Goal: Feedback & Contribution: Contribute content

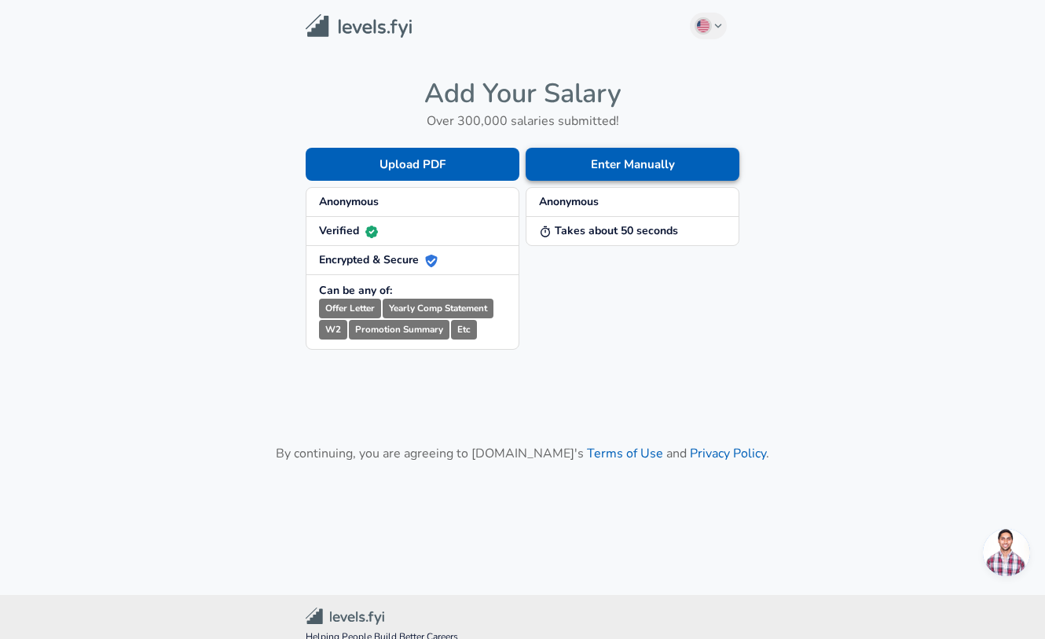
click at [645, 163] on button "Enter Manually" at bounding box center [633, 164] width 214 height 33
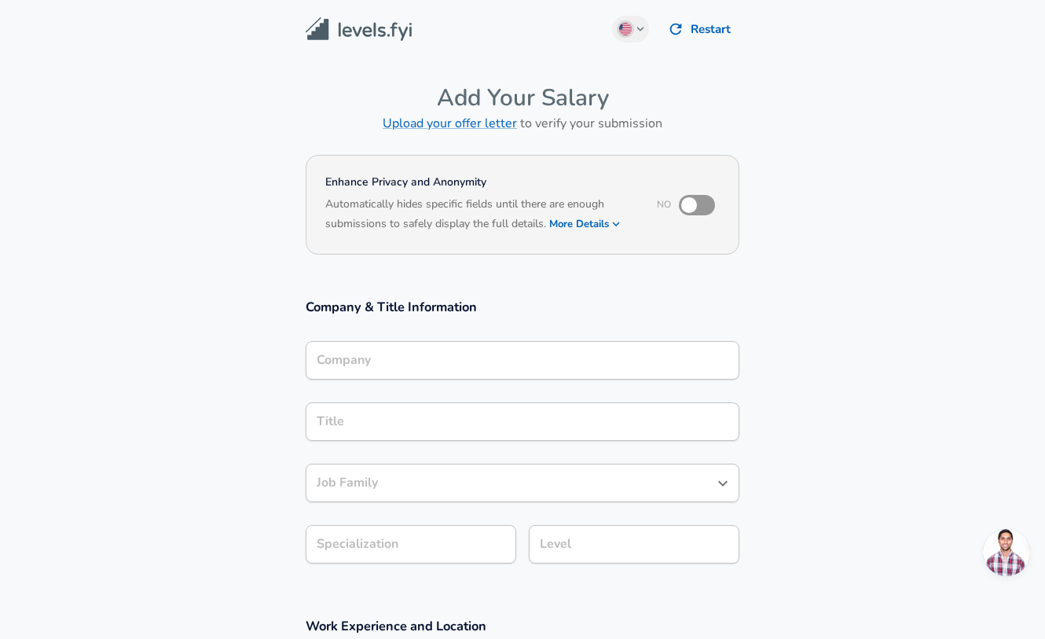
scroll to position [16, 0]
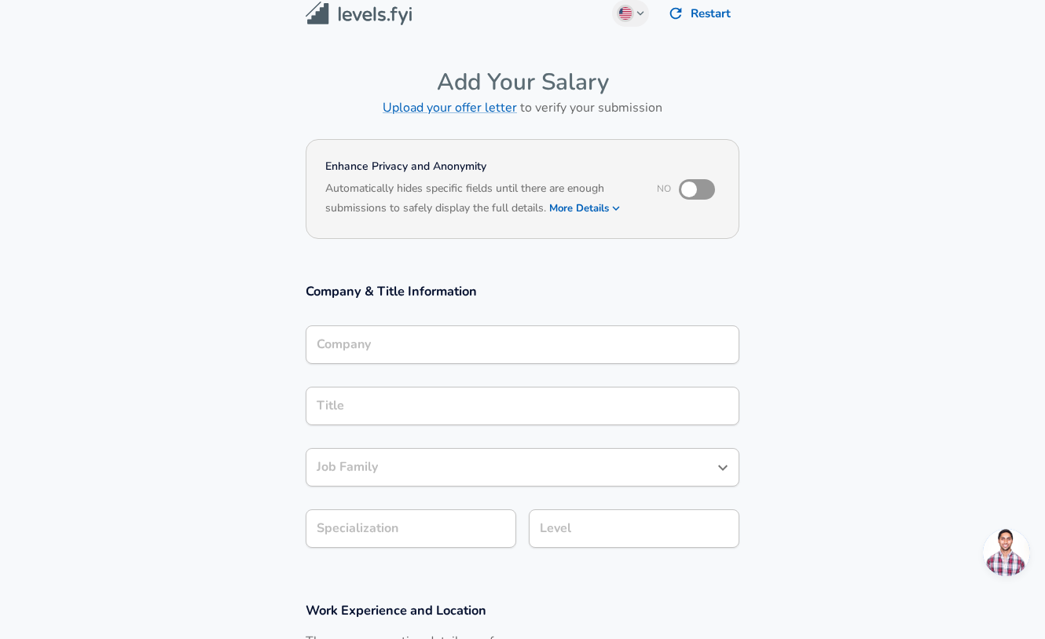
click at [536, 357] on input "Company" at bounding box center [523, 344] width 420 height 24
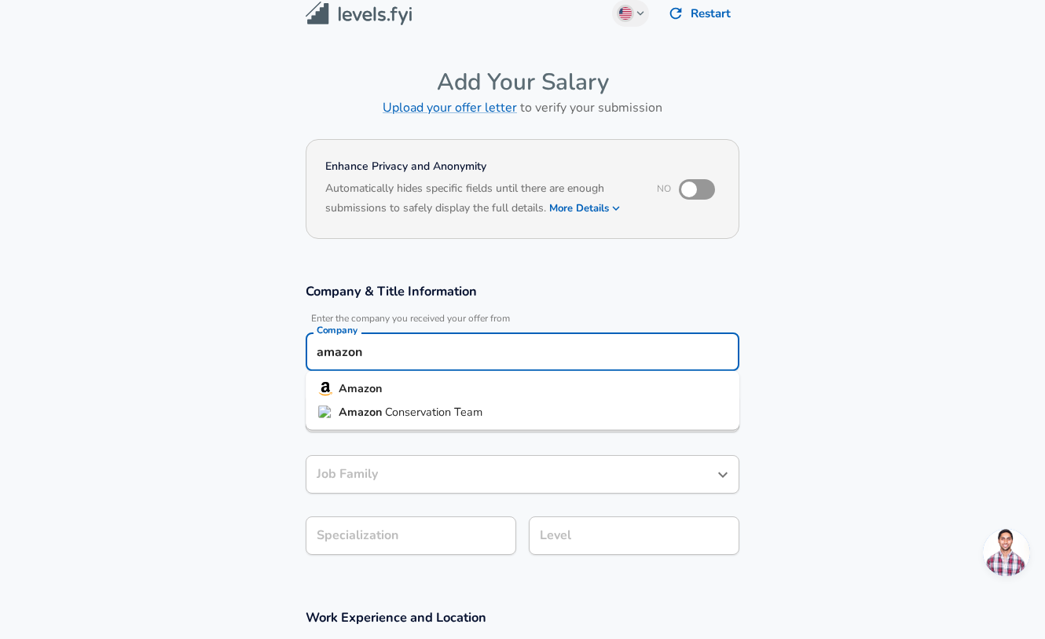
click at [382, 386] on li "Amazon" at bounding box center [523, 389] width 434 height 24
type input "Amazon"
click at [382, 415] on input "Title" at bounding box center [523, 413] width 420 height 24
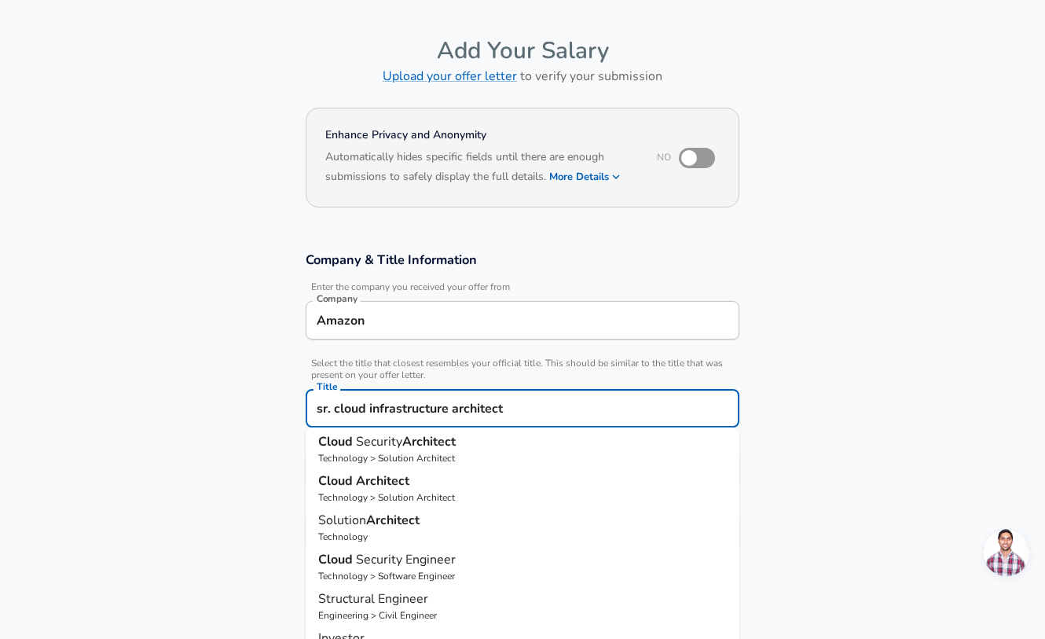
scroll to position [0, 0]
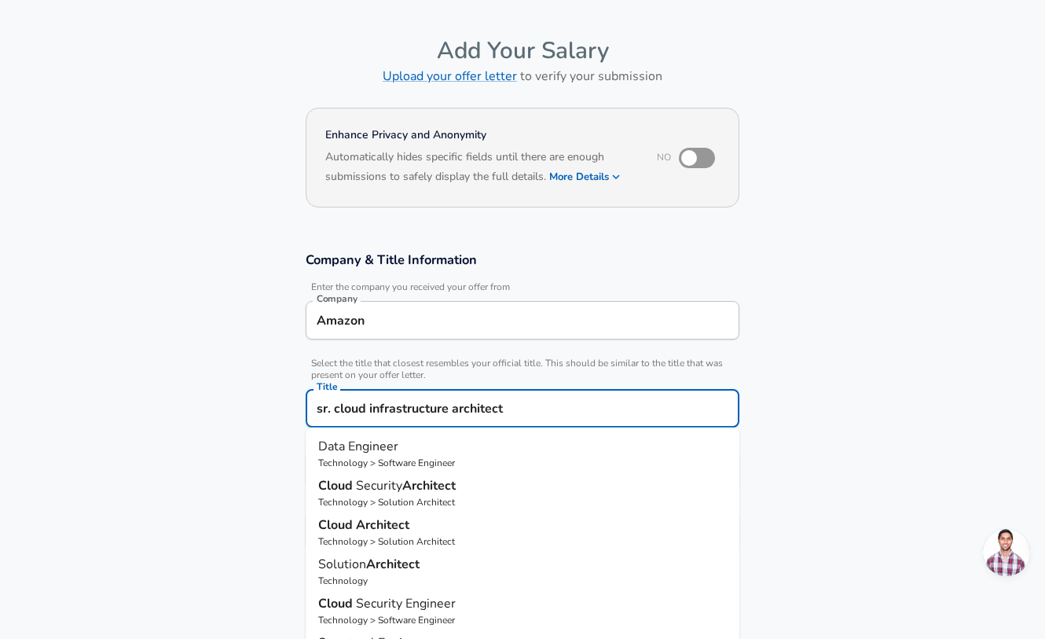
click at [389, 520] on strong "Architect" at bounding box center [382, 524] width 53 height 17
type input "Cloud Architect"
type input "Cloud"
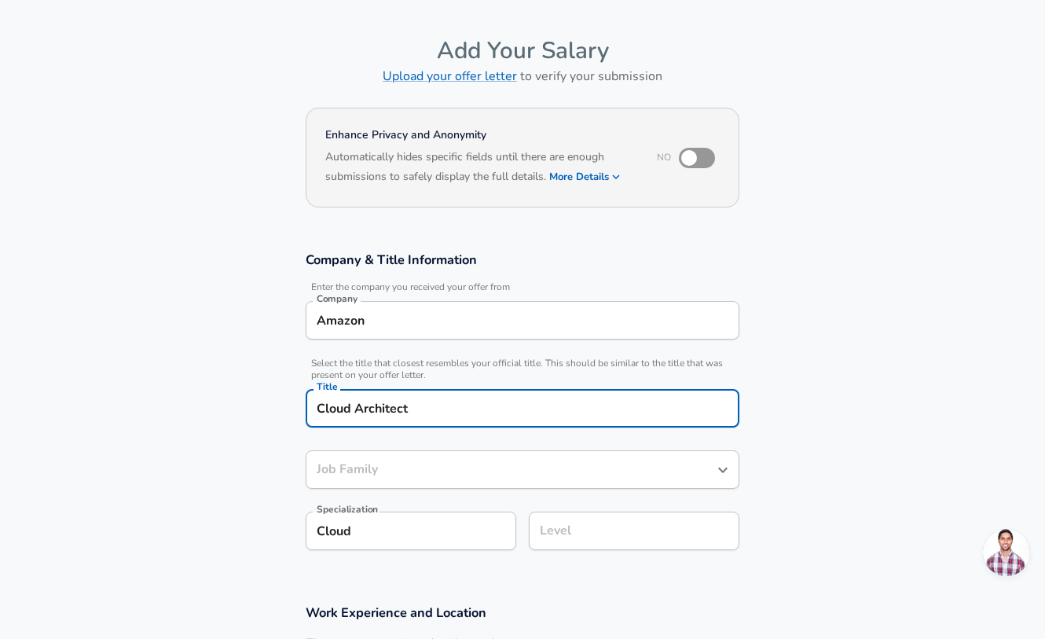
type input "Solution Architect"
type input "Cloud Architect"
click at [446, 470] on input "Solution Architect" at bounding box center [511, 469] width 396 height 24
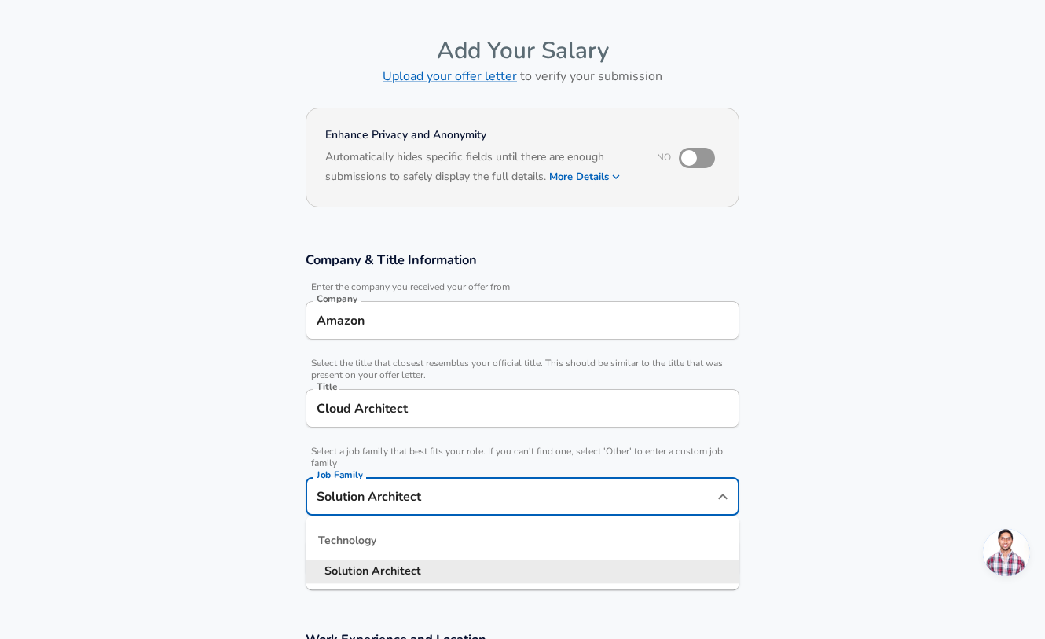
scroll to position [79, 0]
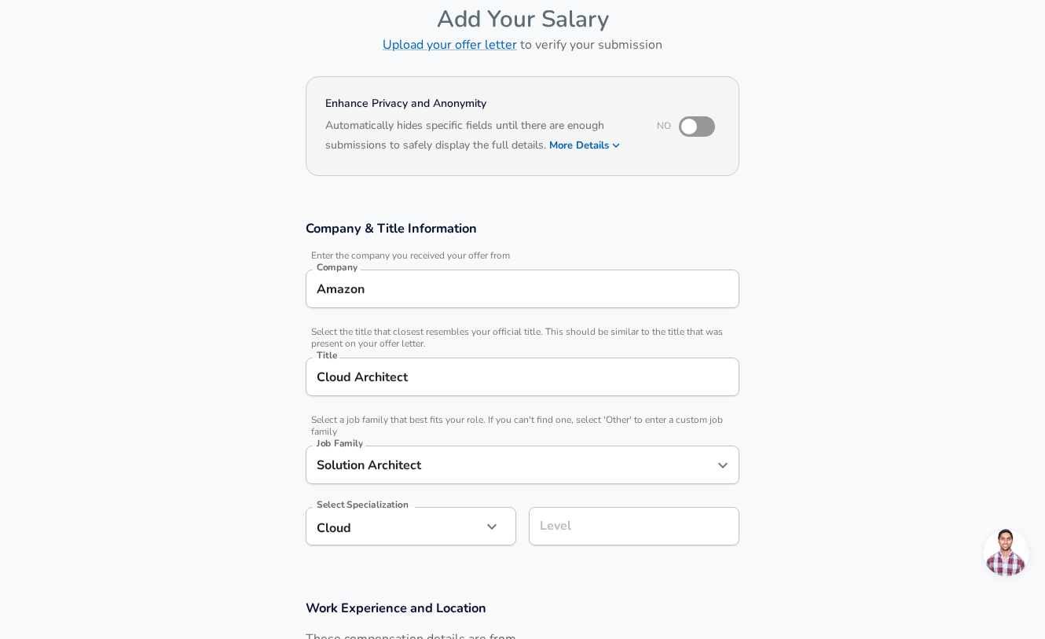
click at [871, 470] on section "Company & Title Information Enter the company you received your offer from Comp…" at bounding box center [522, 391] width 1045 height 380
click at [564, 530] on input "Level" at bounding box center [634, 526] width 196 height 24
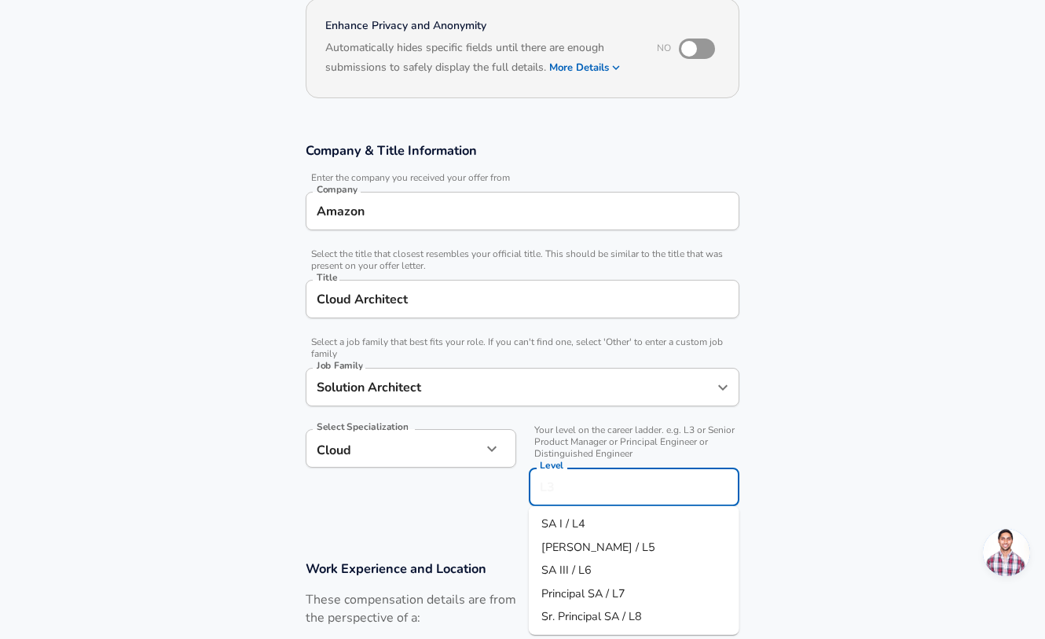
scroll to position [181, 0]
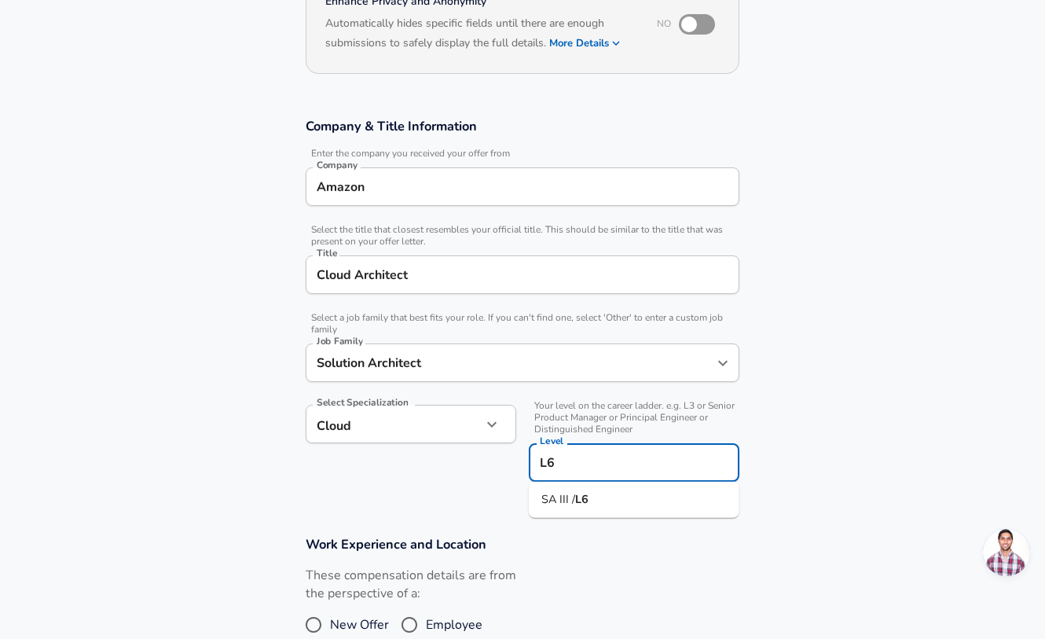
click at [578, 489] on li "SA III / L6" at bounding box center [634, 500] width 211 height 24
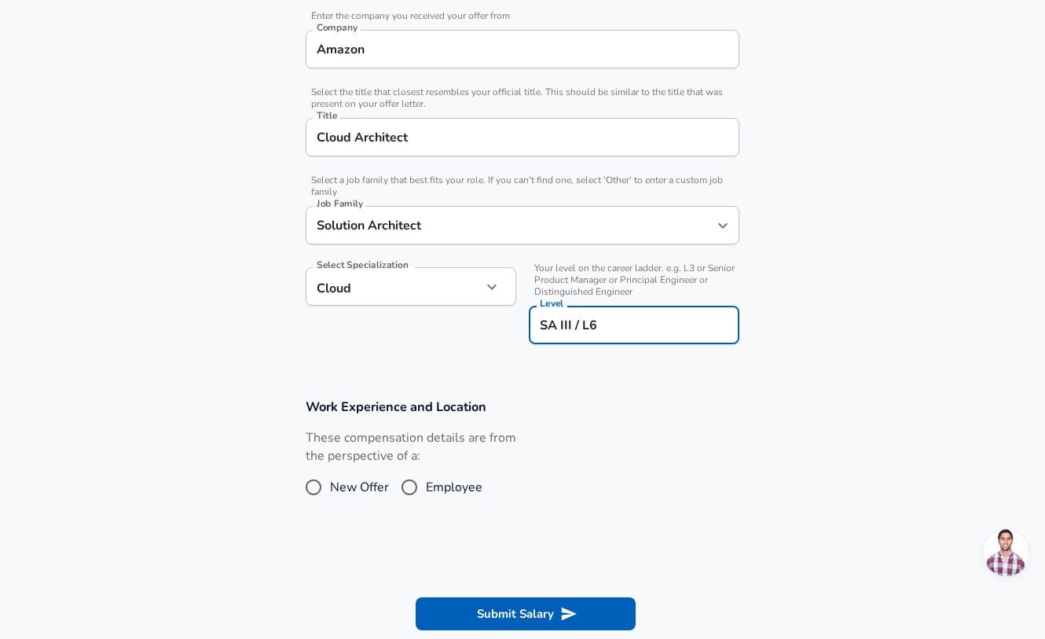
scroll to position [324, 0]
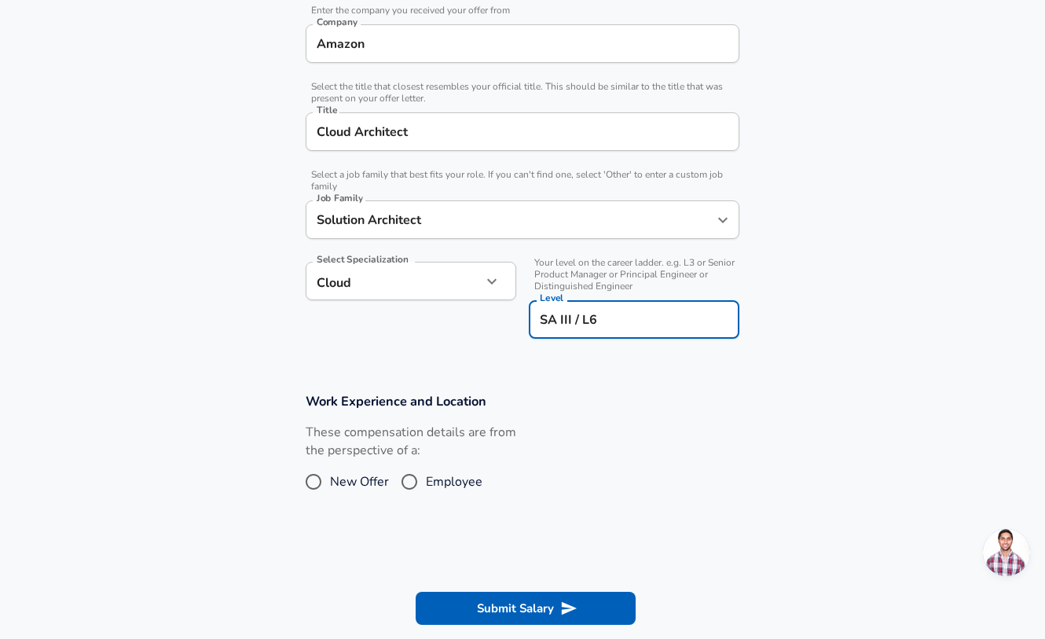
type input "SA III / L6"
click at [402, 471] on input "Employee" at bounding box center [409, 481] width 33 height 25
radio input "true"
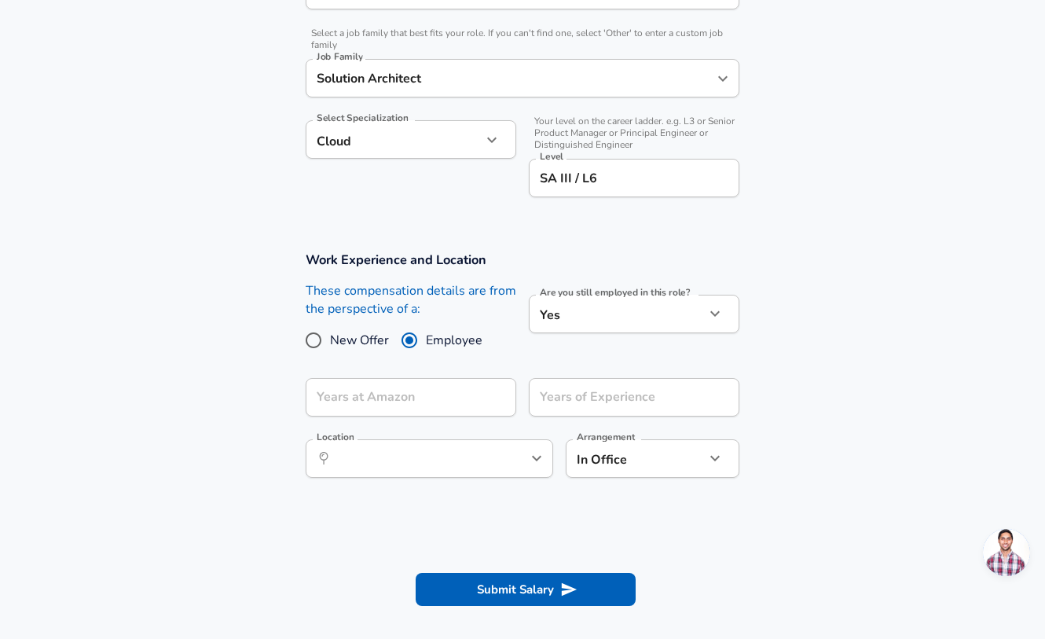
scroll to position [467, 0]
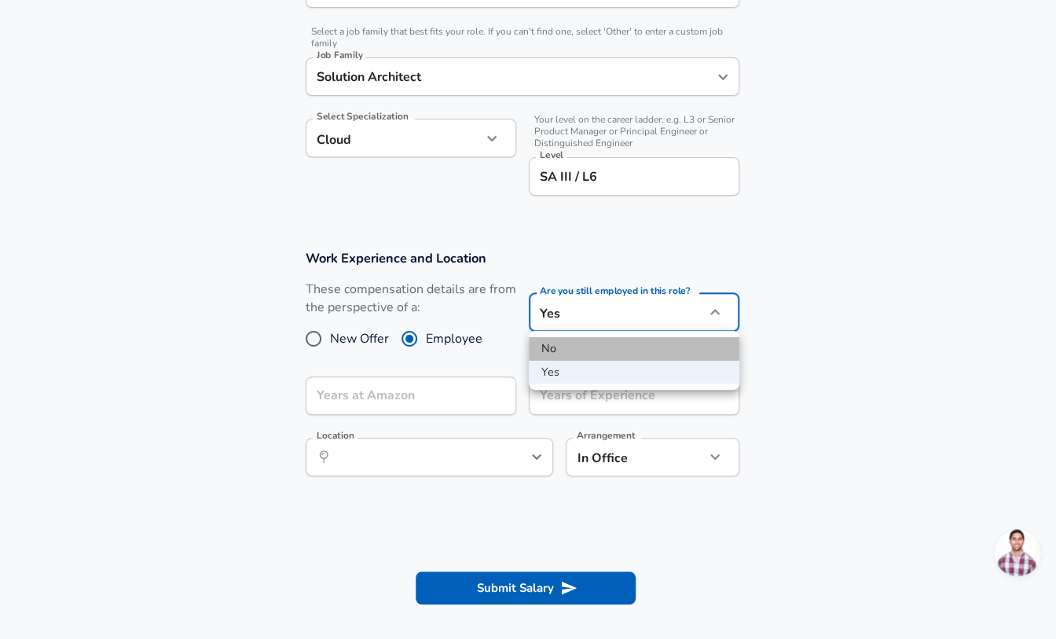
click at [563, 348] on li "No" at bounding box center [634, 349] width 211 height 24
type input "no"
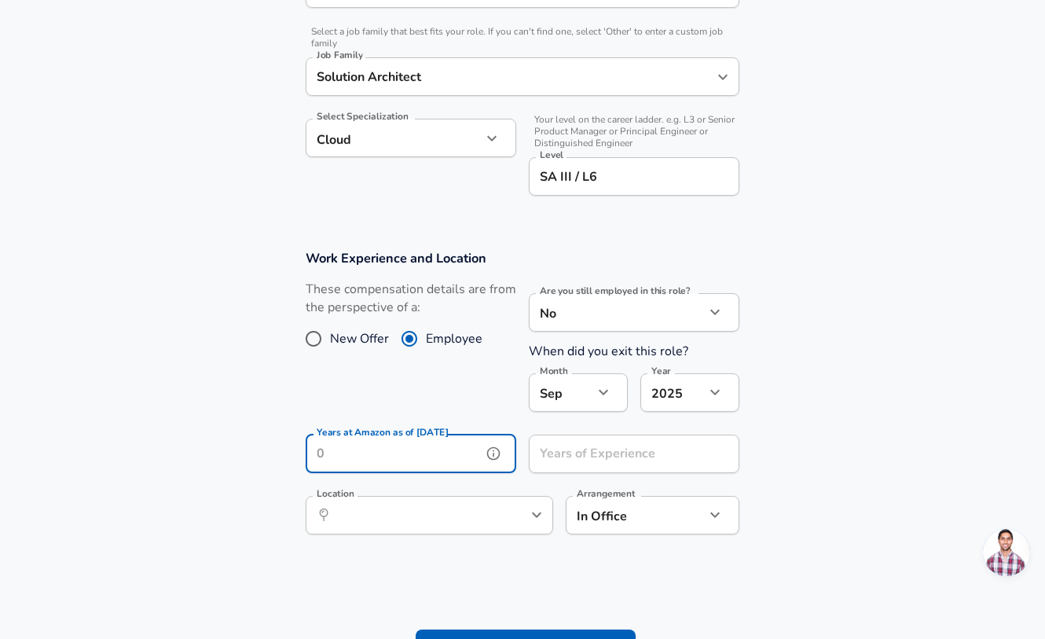
click at [450, 460] on input "Years at Amazon as of [DATE]" at bounding box center [394, 454] width 176 height 39
click at [607, 399] on icon "button" at bounding box center [603, 392] width 19 height 19
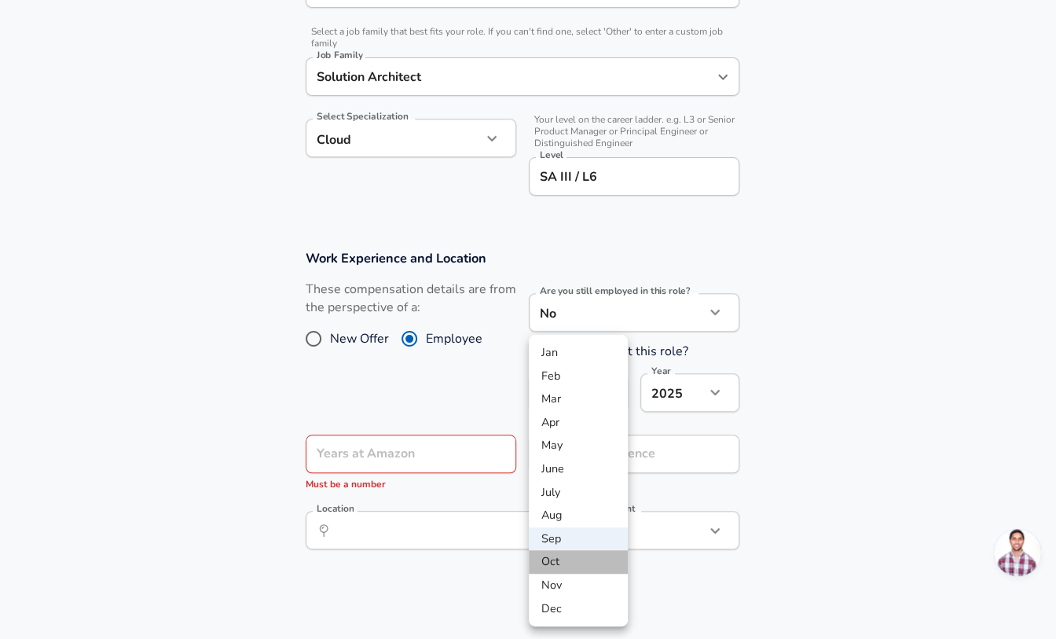
click at [567, 550] on li "Oct" at bounding box center [578, 562] width 99 height 24
type input "10"
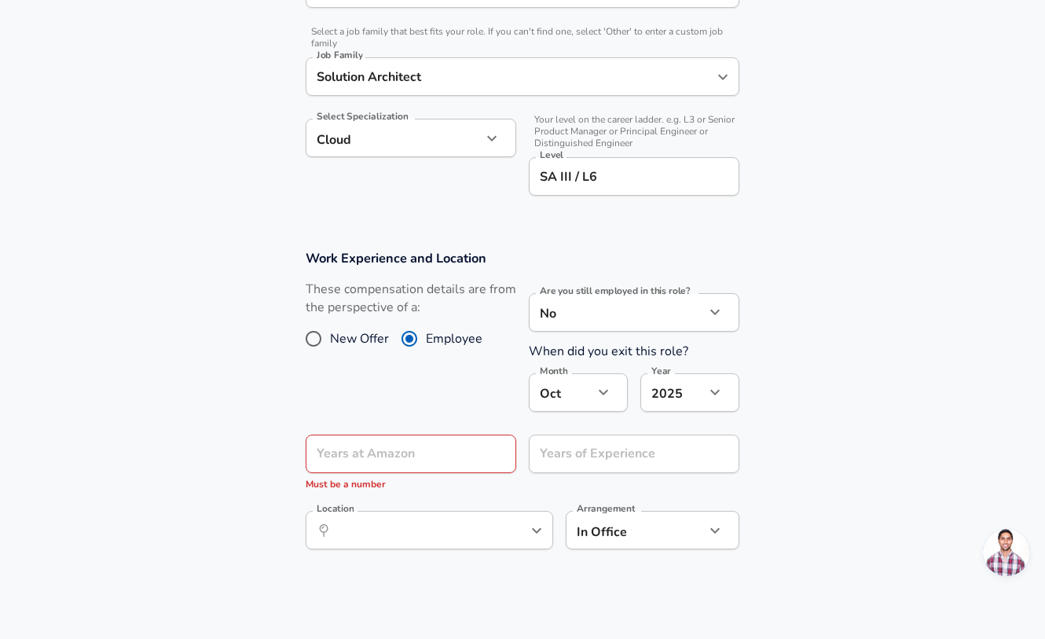
click at [713, 397] on icon "button" at bounding box center [715, 392] width 19 height 19
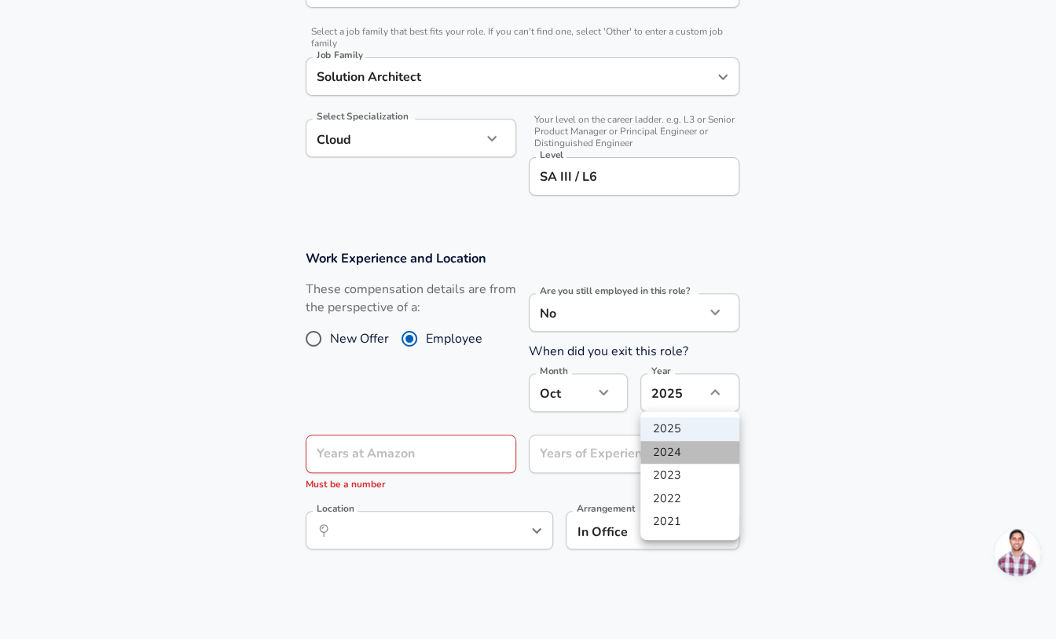
click at [688, 454] on li "2024" at bounding box center [689, 453] width 99 height 24
type input "2024"
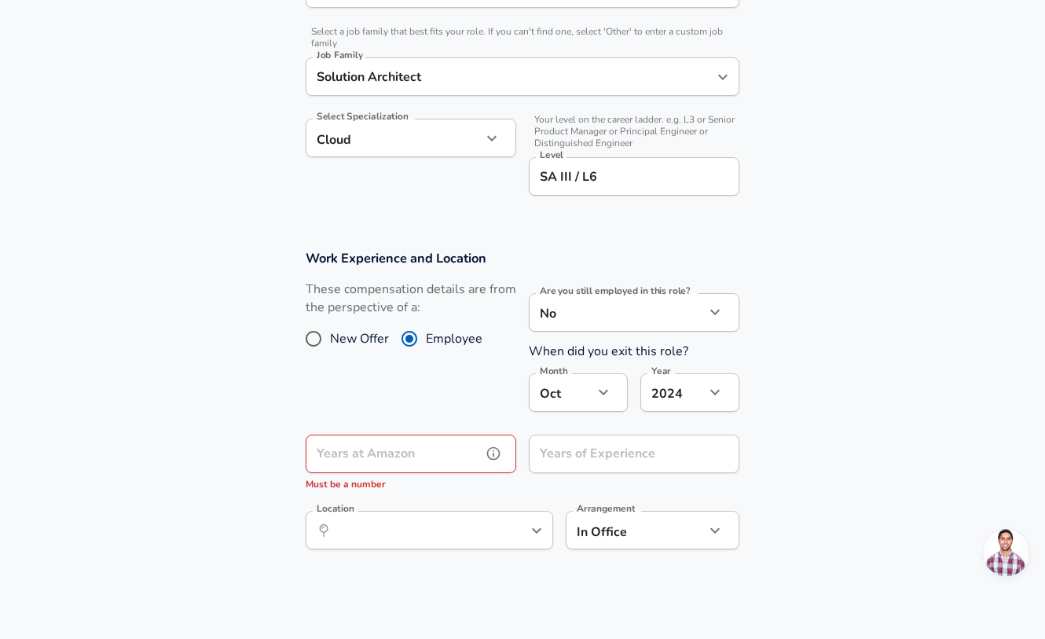
click at [405, 457] on input "Years at Amazon" at bounding box center [394, 454] width 176 height 39
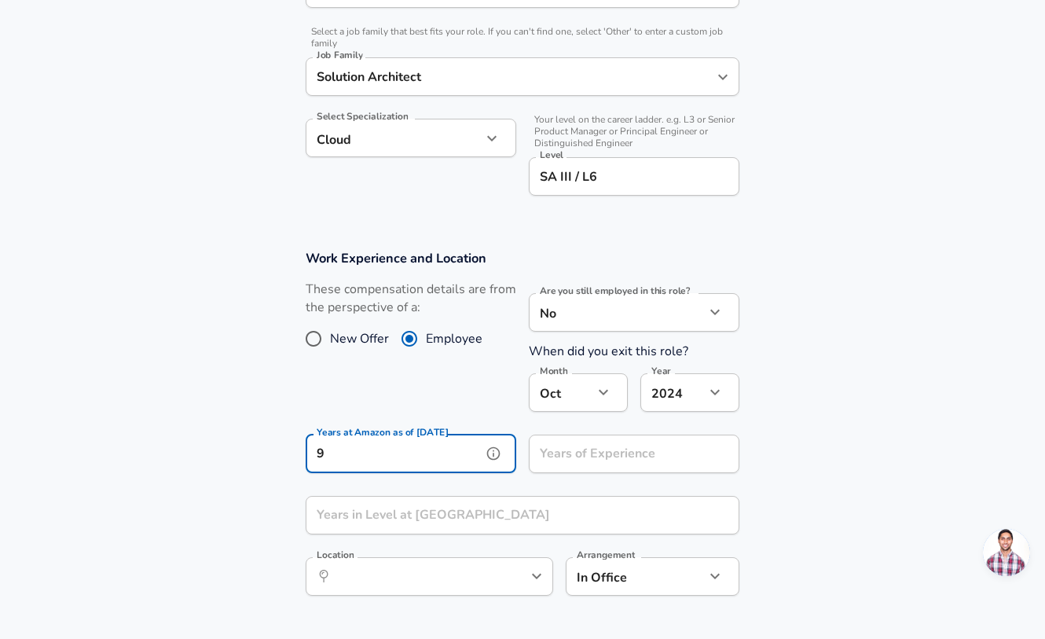
type input "9"
click at [621, 453] on input "Years of Experience" at bounding box center [617, 454] width 176 height 39
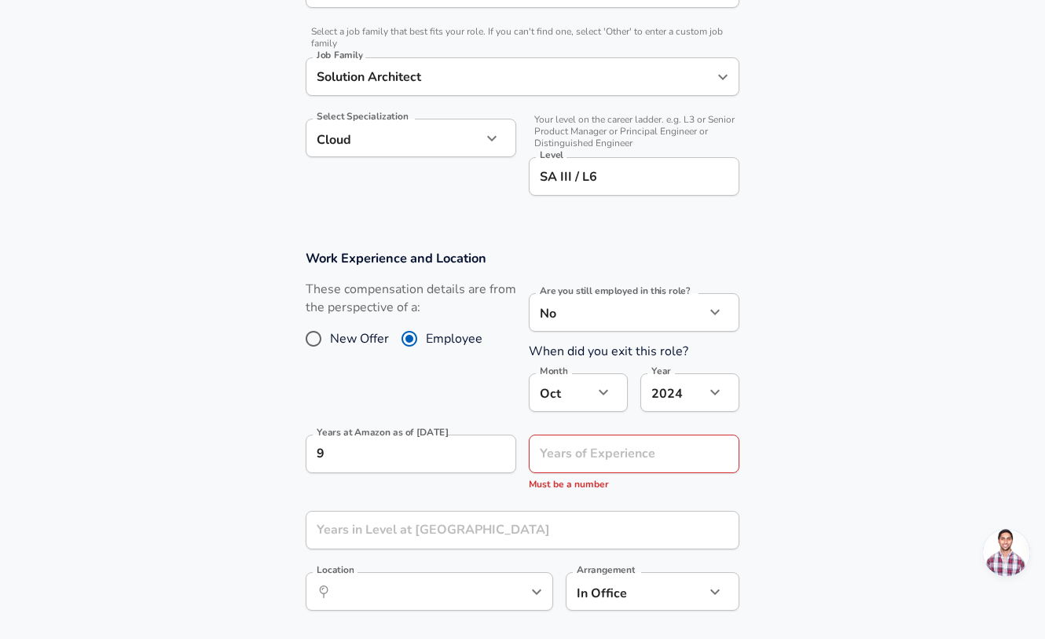
click at [827, 479] on section "Work Experience and Location These compensation details are from the perspectiv…" at bounding box center [522, 438] width 1045 height 415
click at [619, 458] on input "Years of Experience" at bounding box center [617, 454] width 176 height 39
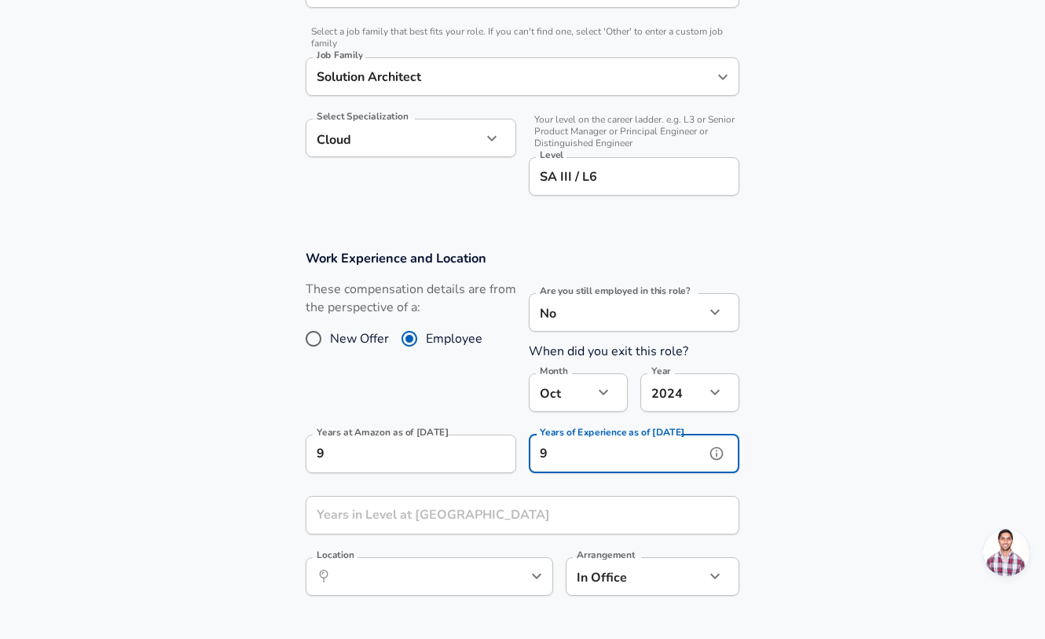
type input "9"
click at [778, 456] on section "Work Experience and Location These compensation details are from the perspectiv…" at bounding box center [522, 430] width 1045 height 399
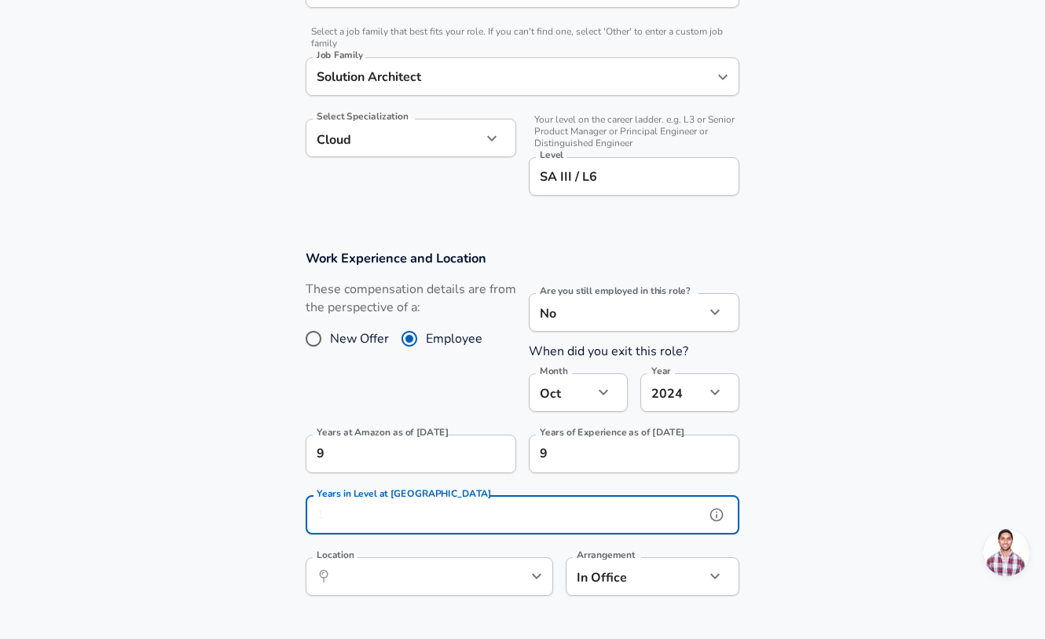
click at [570, 503] on input "Years in Level at [GEOGRAPHIC_DATA]" at bounding box center [505, 515] width 399 height 39
type input "9"
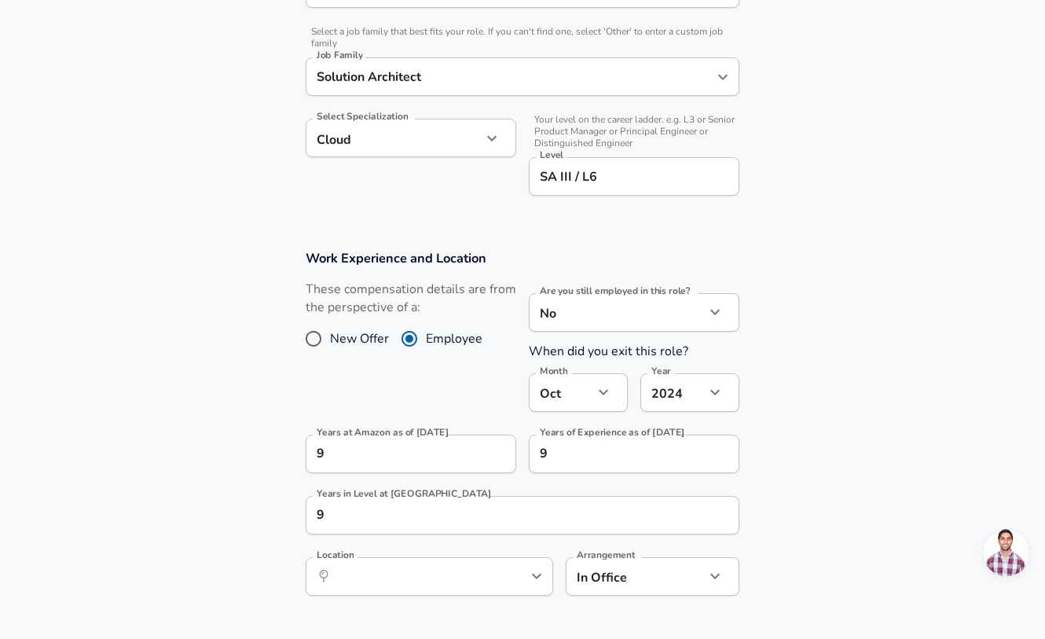
click at [927, 505] on section "Work Experience and Location These compensation details are from the perspectiv…" at bounding box center [522, 430] width 1045 height 399
click at [425, 577] on input "Location" at bounding box center [412, 576] width 161 height 24
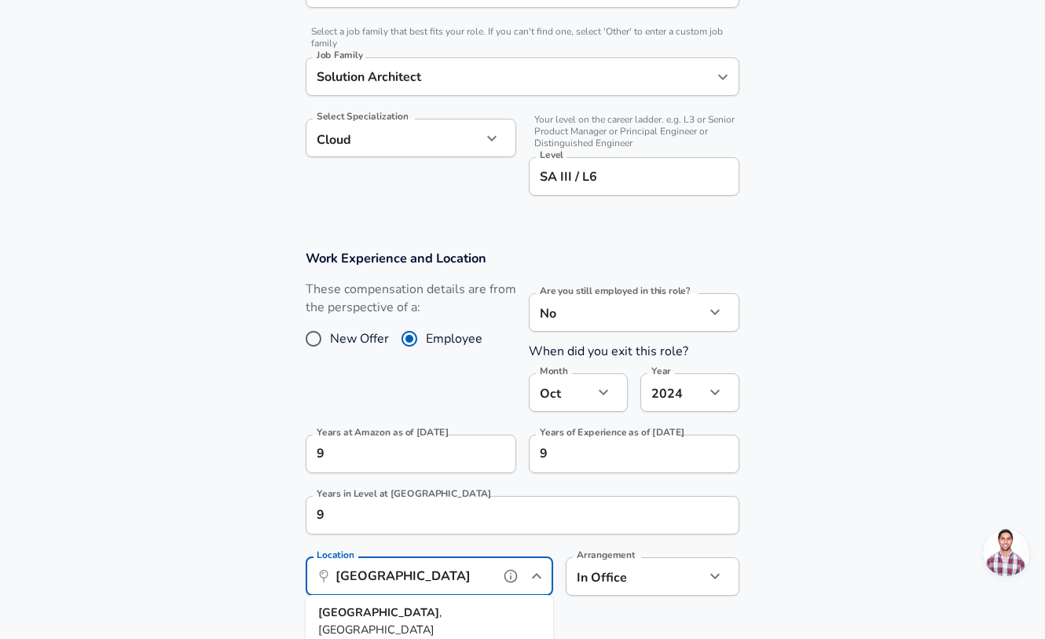
click at [408, 607] on li "[GEOGRAPHIC_DATA] , [GEOGRAPHIC_DATA]" at bounding box center [430, 621] width 248 height 40
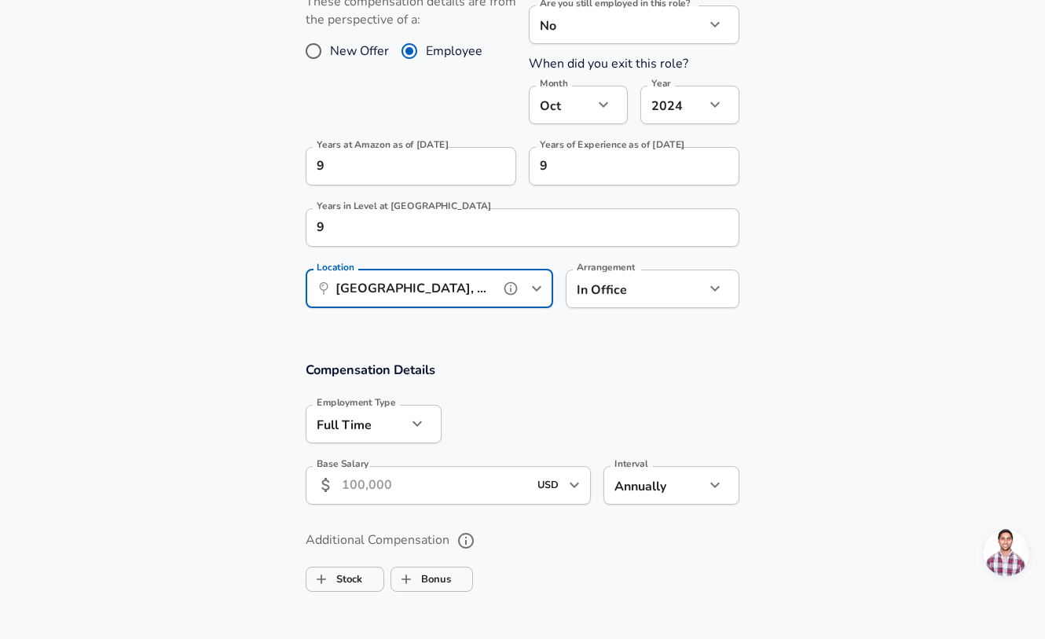
scroll to position [824, 0]
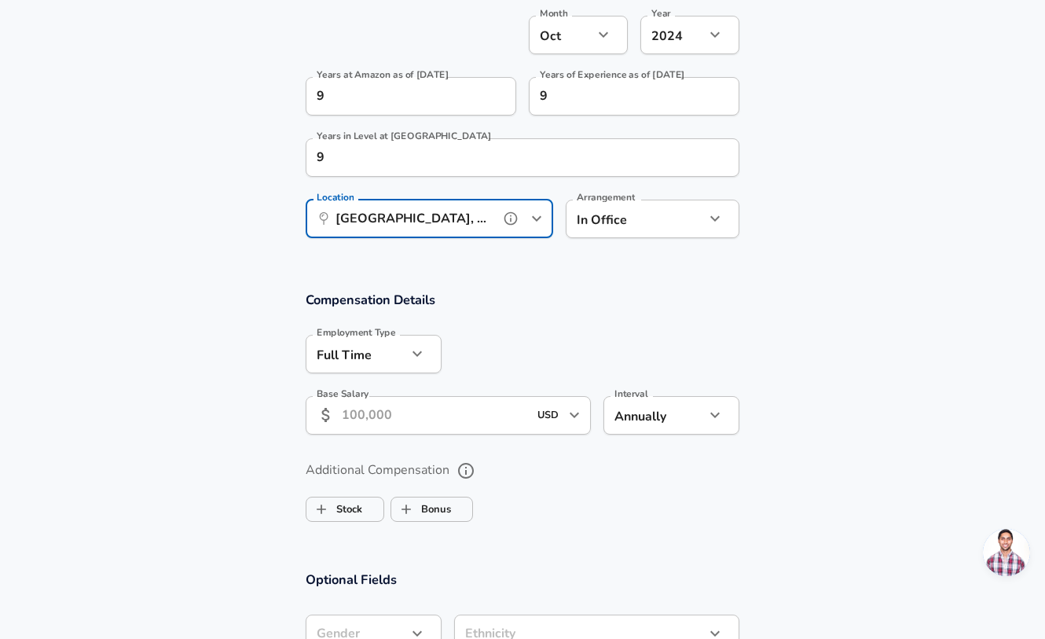
type input "[GEOGRAPHIC_DATA], [GEOGRAPHIC_DATA]"
click at [463, 427] on input "Base Salary" at bounding box center [435, 415] width 186 height 39
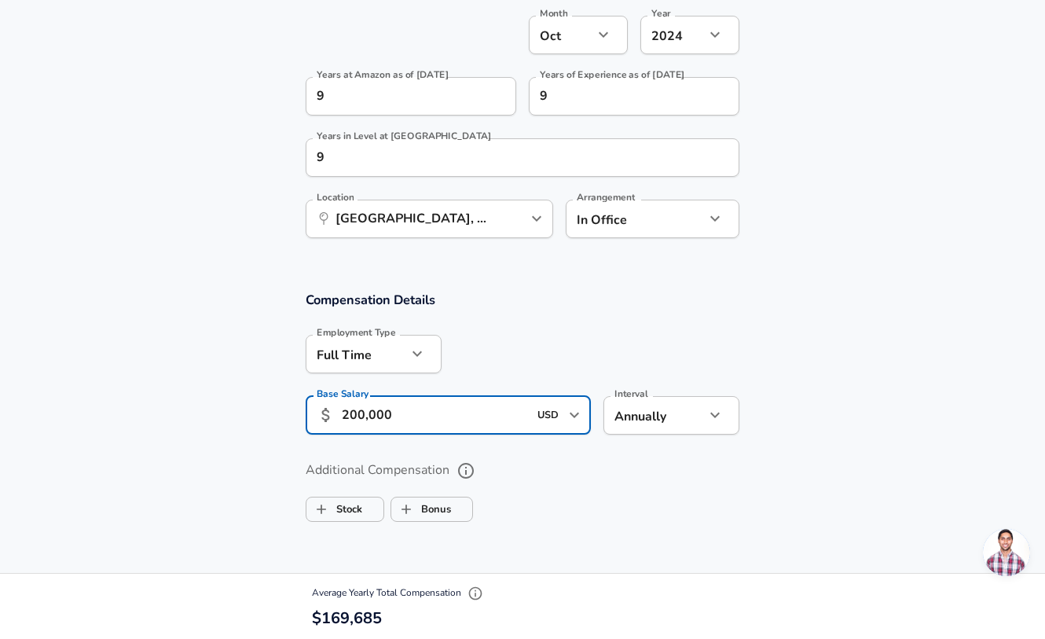
type input "200,000"
click at [581, 474] on label "Additional Compensation" at bounding box center [523, 470] width 434 height 27
click at [479, 474] on button "Additional Compensation" at bounding box center [466, 470] width 27 height 27
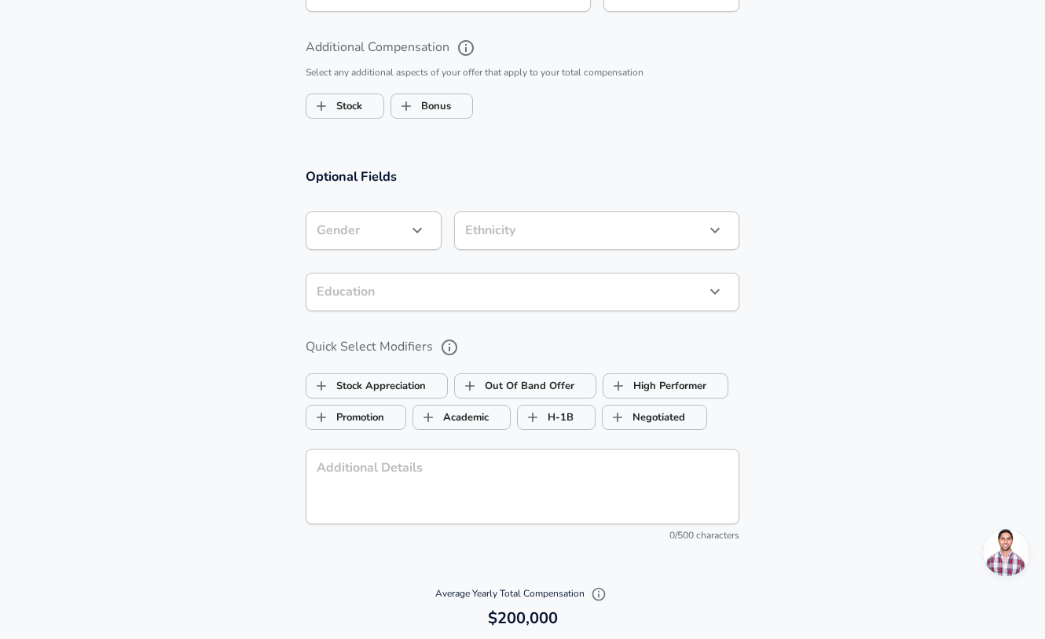
scroll to position [1253, 0]
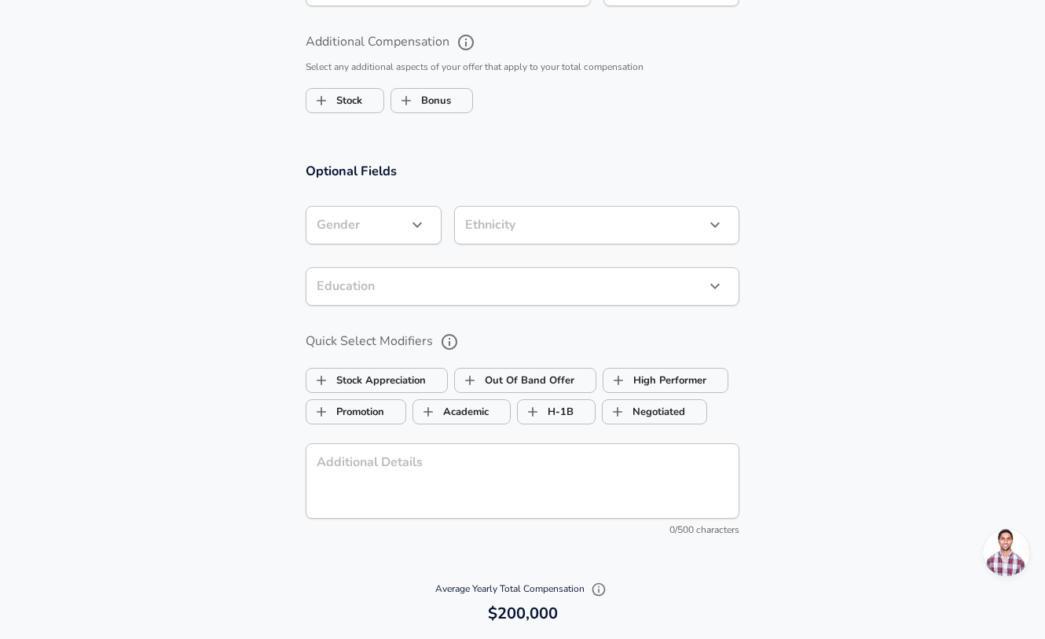
click at [424, 236] on div "​ Gender" at bounding box center [374, 225] width 136 height 39
click at [423, 227] on icon "button" at bounding box center [417, 224] width 19 height 19
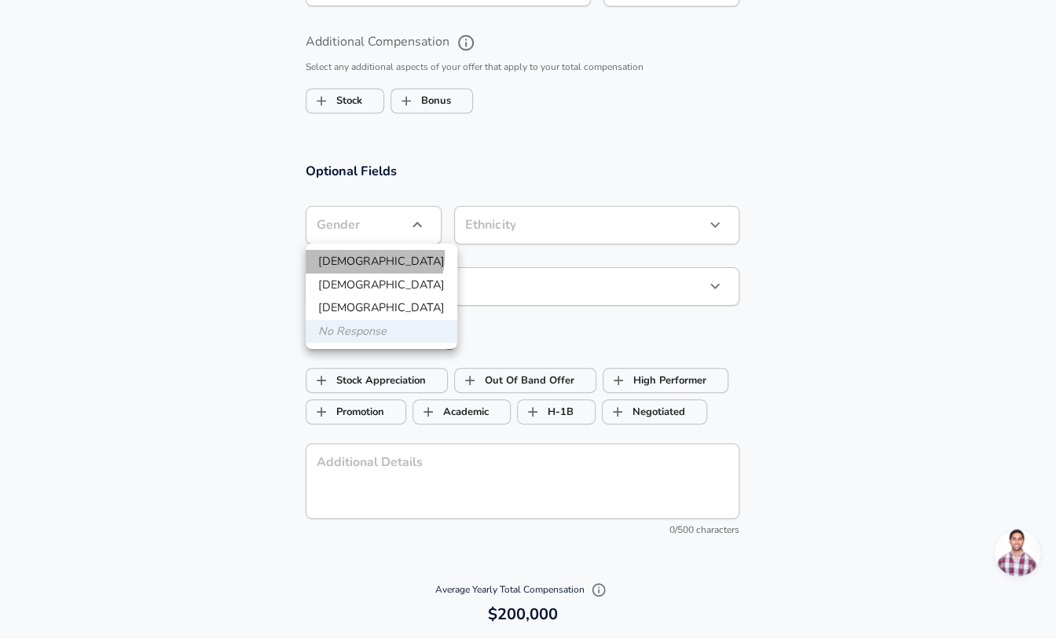
click at [361, 255] on li "[DEMOGRAPHIC_DATA]" at bounding box center [382, 262] width 152 height 24
type input "[DEMOGRAPHIC_DATA]"
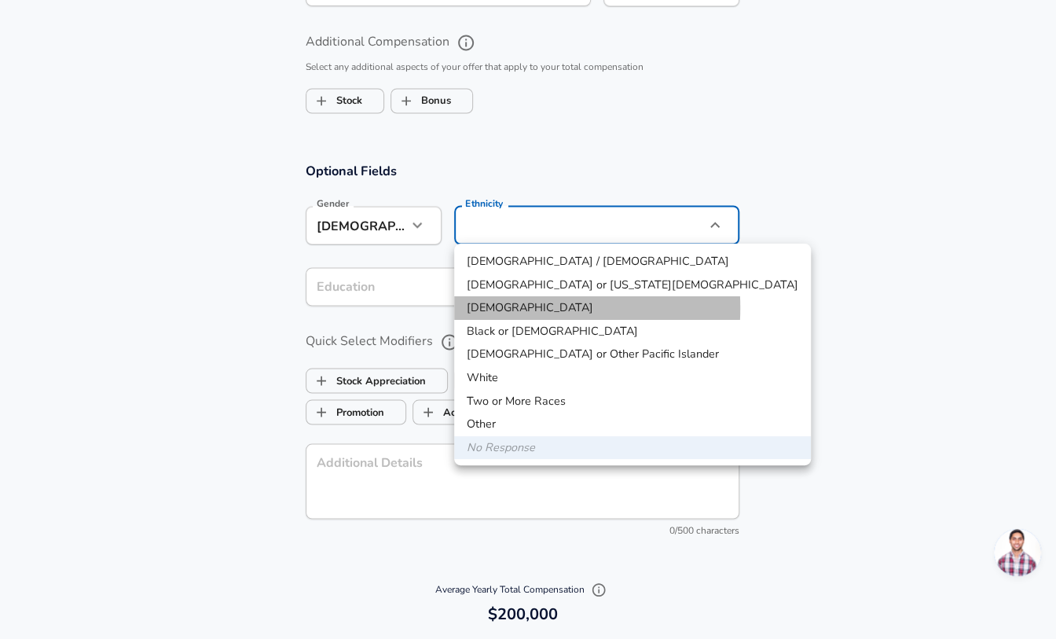
click at [500, 307] on li "[DEMOGRAPHIC_DATA]" at bounding box center [632, 308] width 357 height 24
type input "[DEMOGRAPHIC_DATA]"
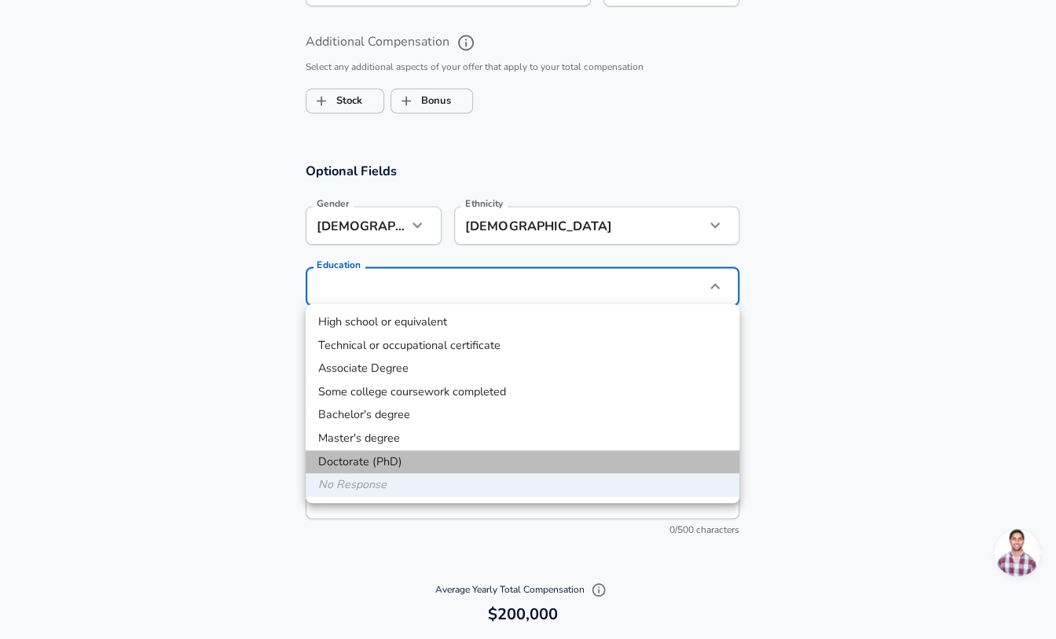
click at [395, 461] on li "Doctorate (PhD)" at bounding box center [523, 462] width 434 height 24
type input "Doctorate (PhD)"
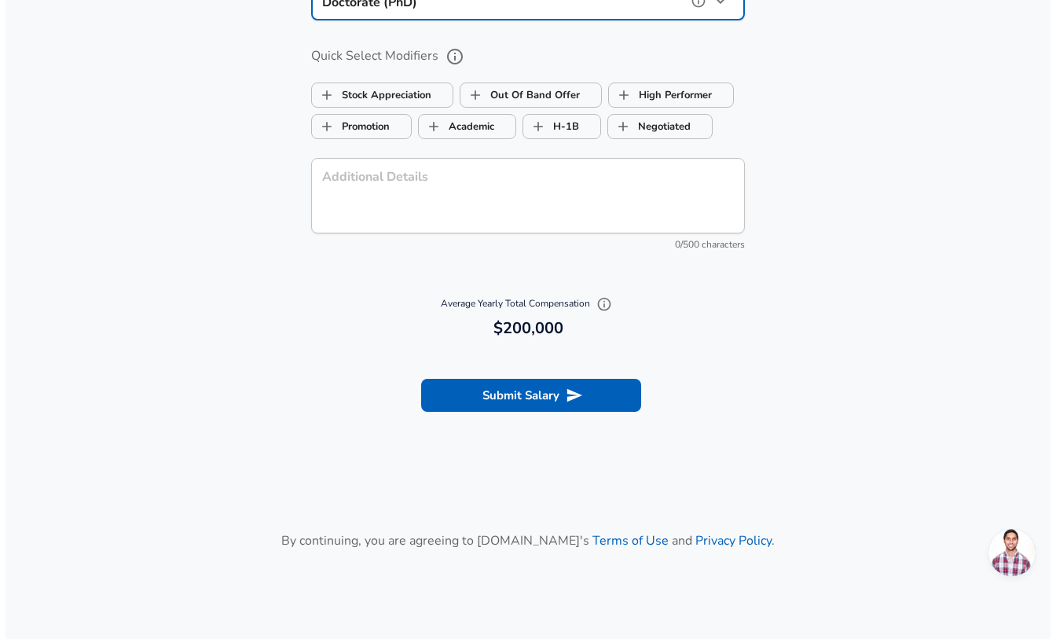
scroll to position [1539, 0]
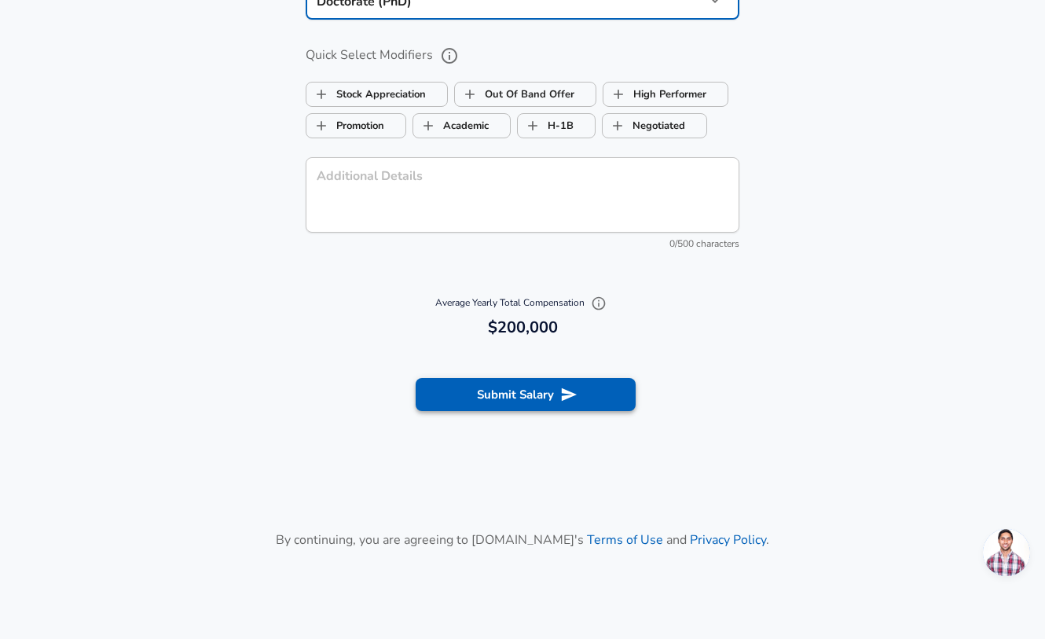
click at [541, 400] on button "Submit Salary" at bounding box center [526, 394] width 220 height 33
